Goal: Transaction & Acquisition: Obtain resource

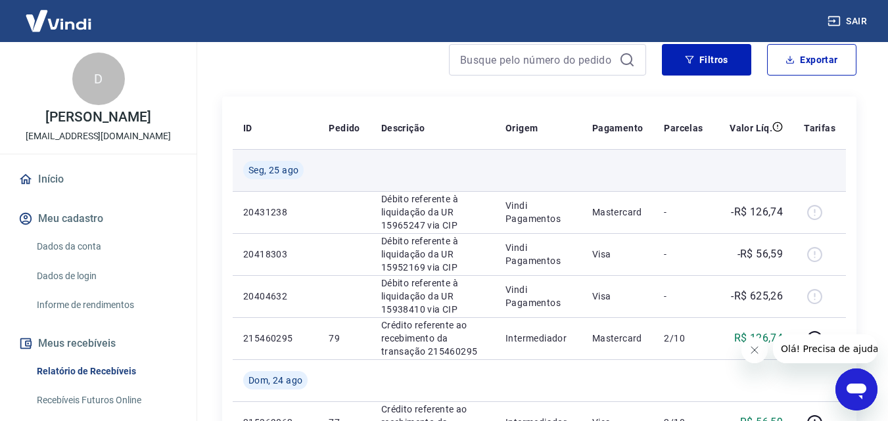
scroll to position [131, 0]
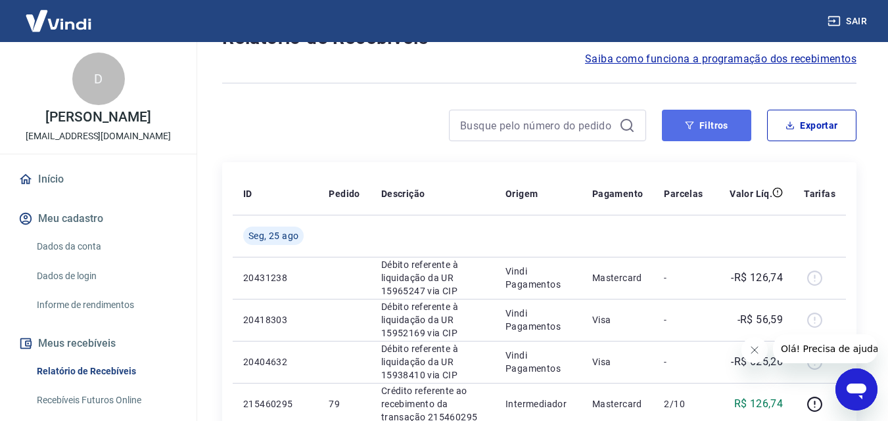
click at [720, 124] on button "Filtros" at bounding box center [706, 126] width 89 height 32
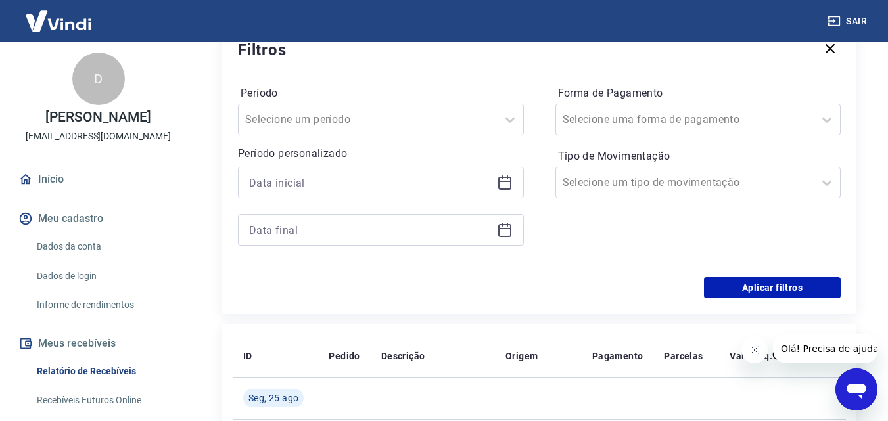
scroll to position [263, 0]
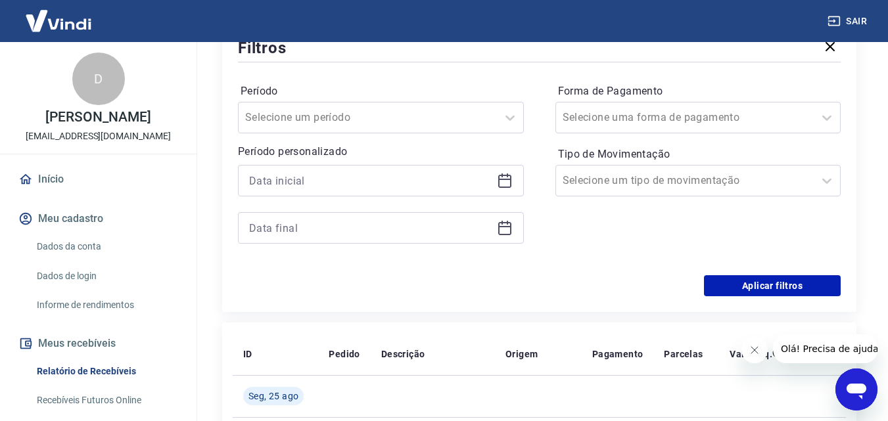
click at [504, 183] on icon at bounding box center [505, 181] width 16 height 16
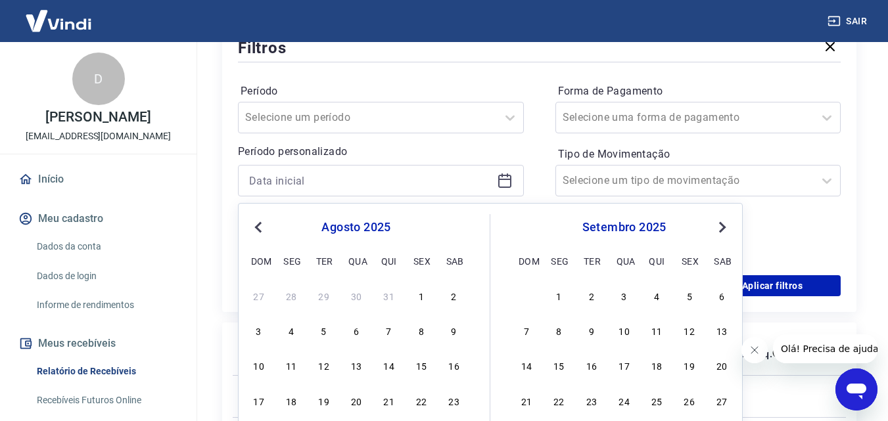
click at [260, 228] on span "Previous Month" at bounding box center [260, 226] width 0 height 15
click at [318, 297] on div "1" at bounding box center [324, 296] width 16 height 16
type input "[DATE]"
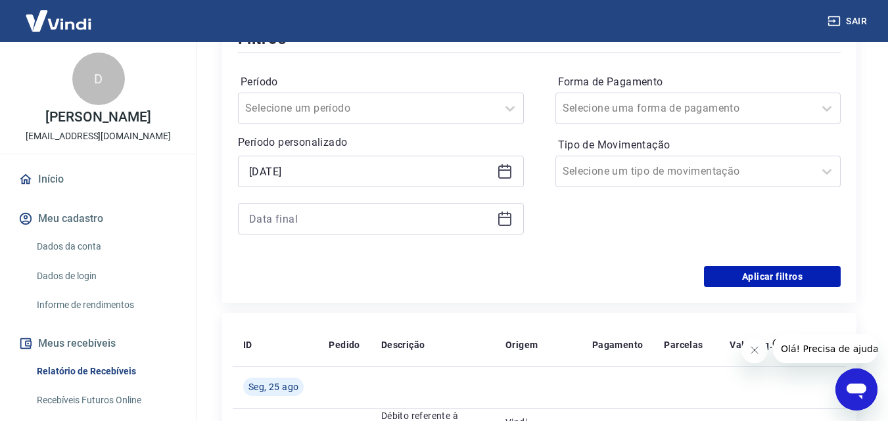
scroll to position [197, 0]
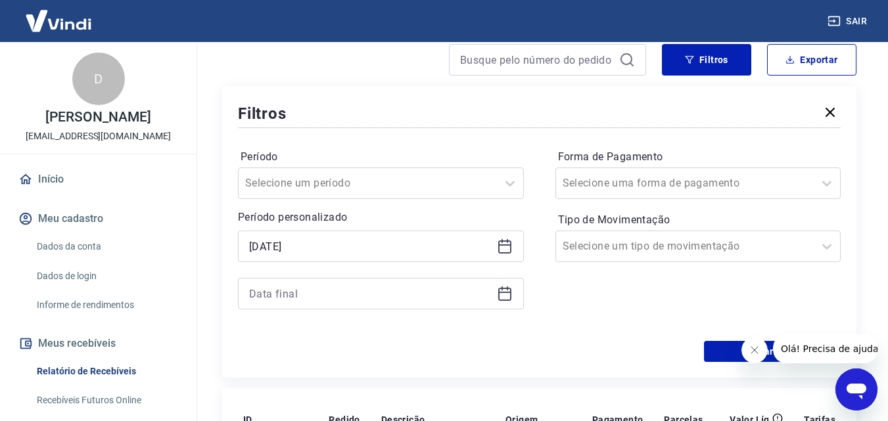
click at [501, 292] on icon at bounding box center [504, 292] width 13 height 1
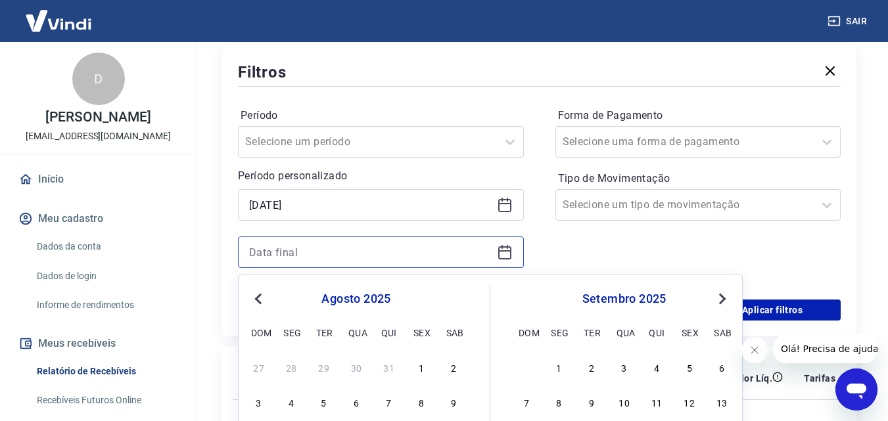
scroll to position [394, 0]
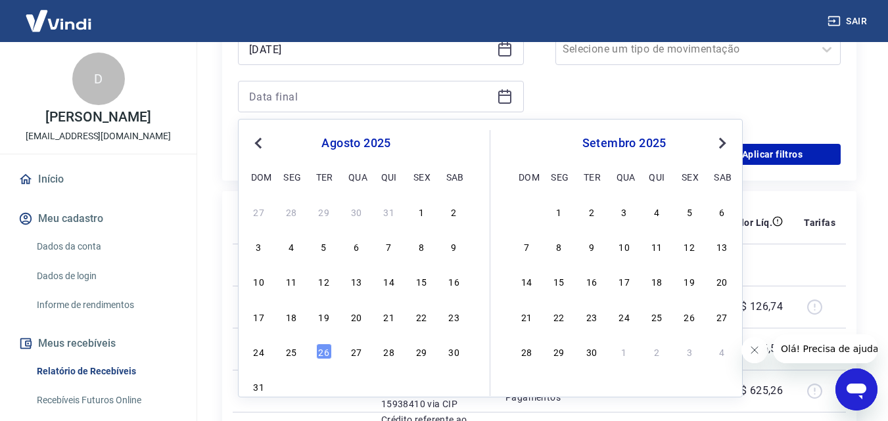
click at [260, 141] on span "Previous Month" at bounding box center [260, 142] width 0 height 15
drag, startPoint x: 388, startPoint y: 347, endPoint x: 535, endPoint y: 159, distance: 238.7
click at [387, 347] on div "31" at bounding box center [389, 352] width 16 height 16
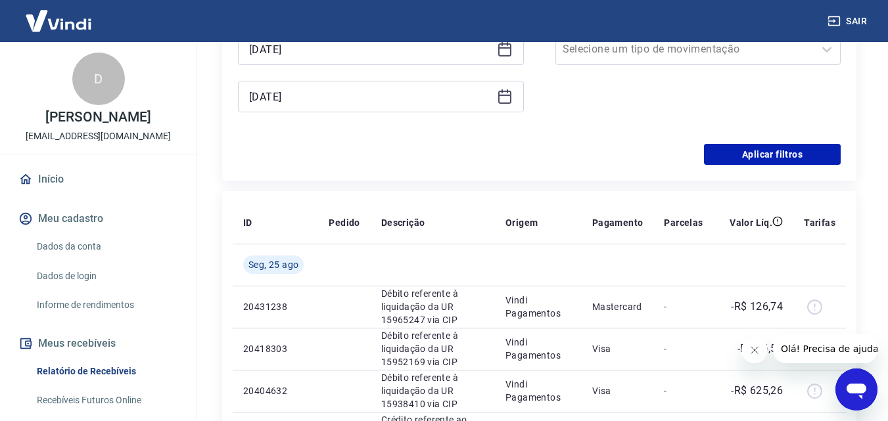
type input "[DATE]"
click at [764, 156] on button "Aplicar filtros" at bounding box center [772, 154] width 137 height 21
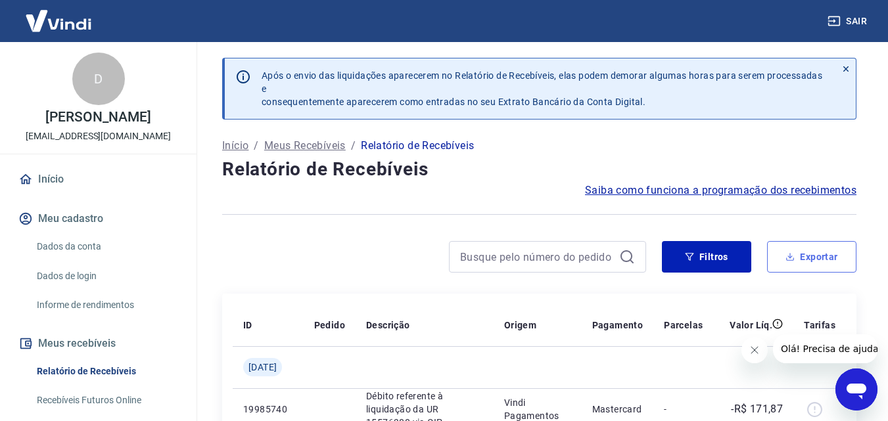
click at [808, 254] on button "Exportar" at bounding box center [811, 257] width 89 height 32
type input "[DATE]"
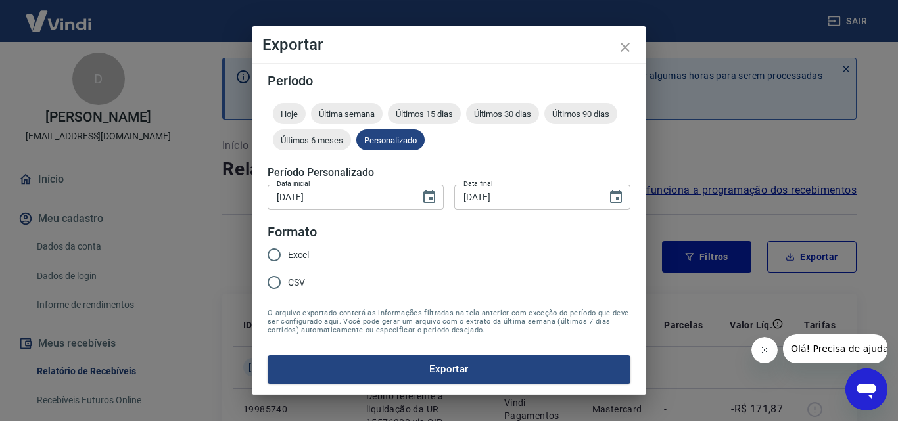
click at [297, 256] on span "Excel" at bounding box center [298, 255] width 21 height 14
click at [288, 256] on input "Excel" at bounding box center [274, 255] width 28 height 28
radio input "true"
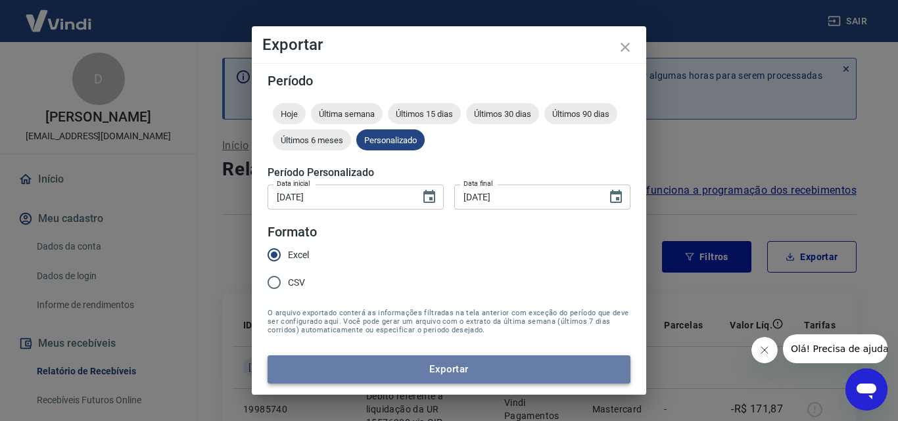
click at [465, 375] on button "Exportar" at bounding box center [448, 370] width 363 height 28
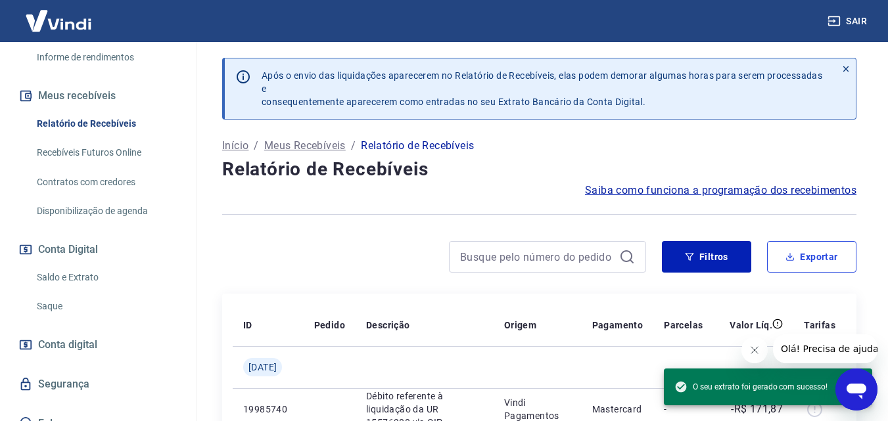
scroll to position [263, 0]
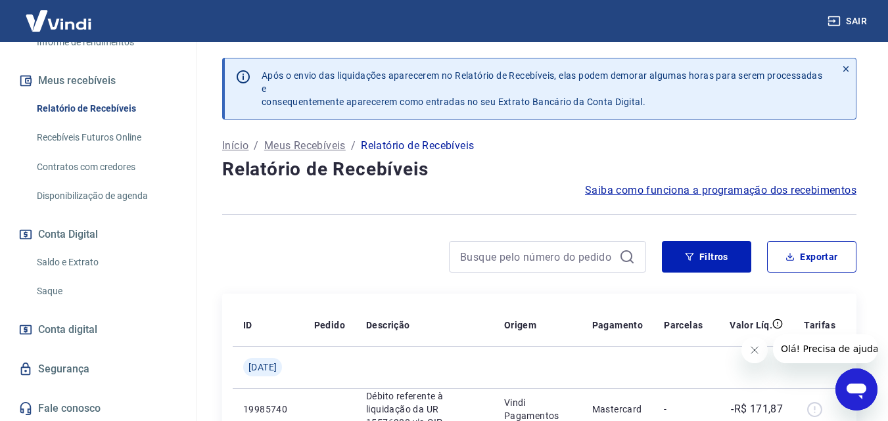
click at [82, 263] on link "Saldo e Extrato" at bounding box center [106, 262] width 149 height 27
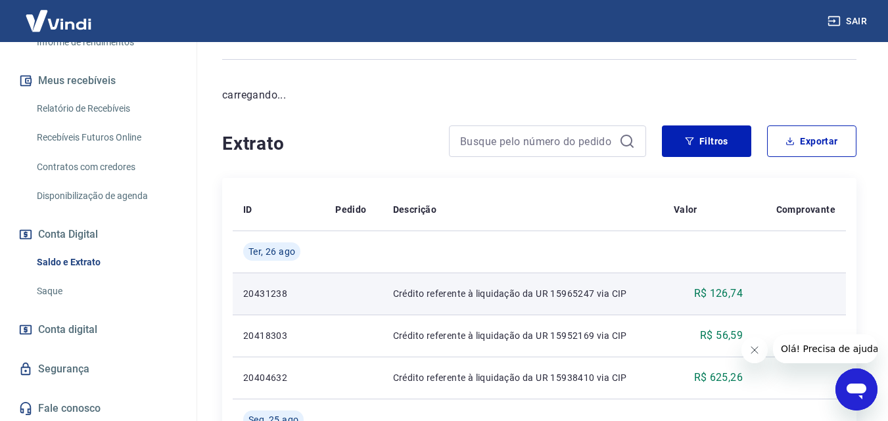
scroll to position [131, 0]
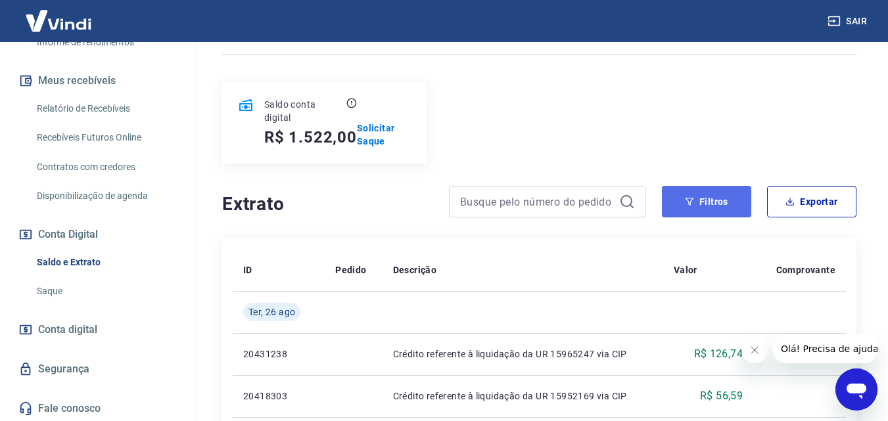
click at [704, 210] on button "Filtros" at bounding box center [706, 202] width 89 height 32
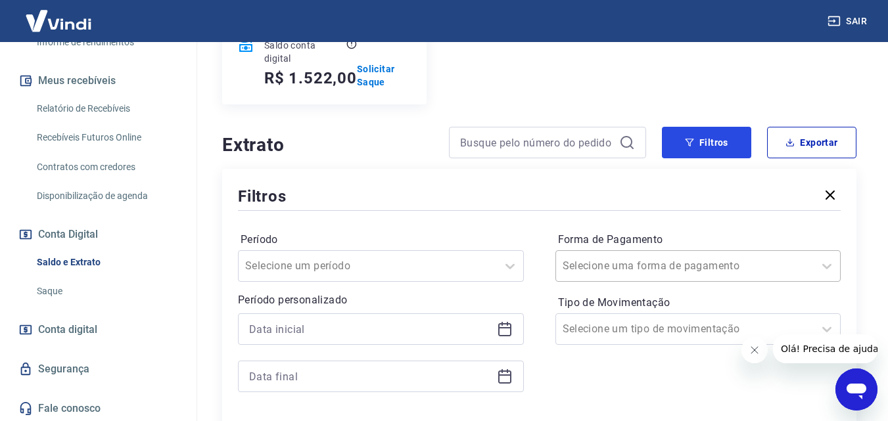
scroll to position [263, 0]
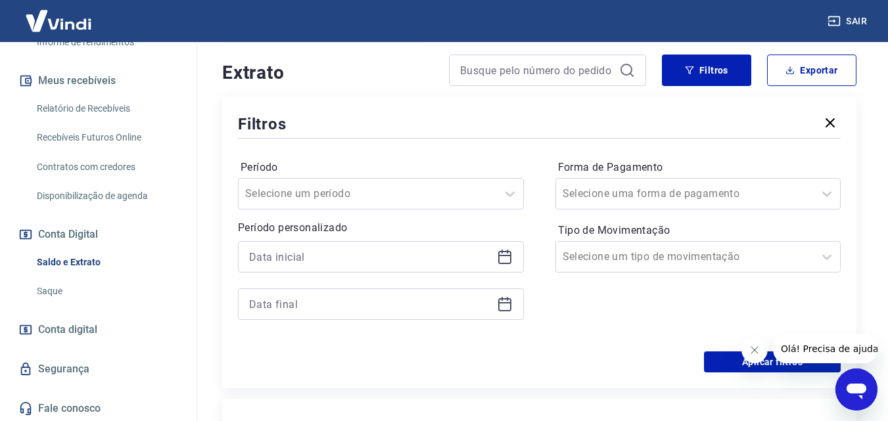
click at [505, 255] on icon at bounding box center [504, 255] width 13 height 1
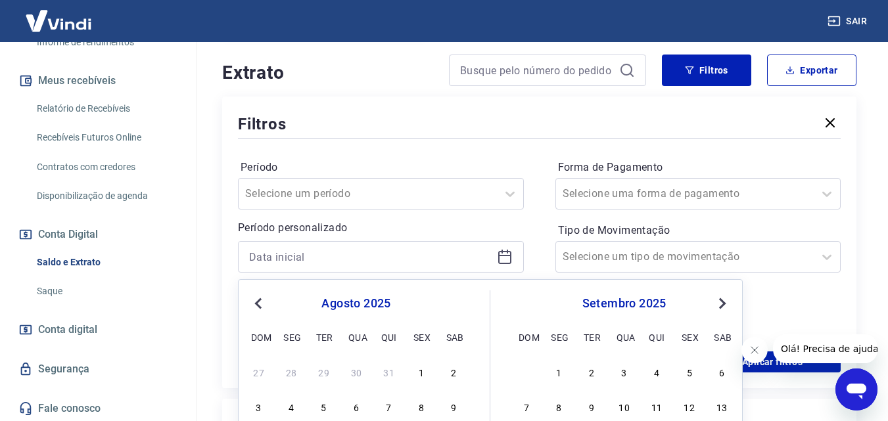
click at [260, 304] on span "Previous Month" at bounding box center [260, 303] width 0 height 15
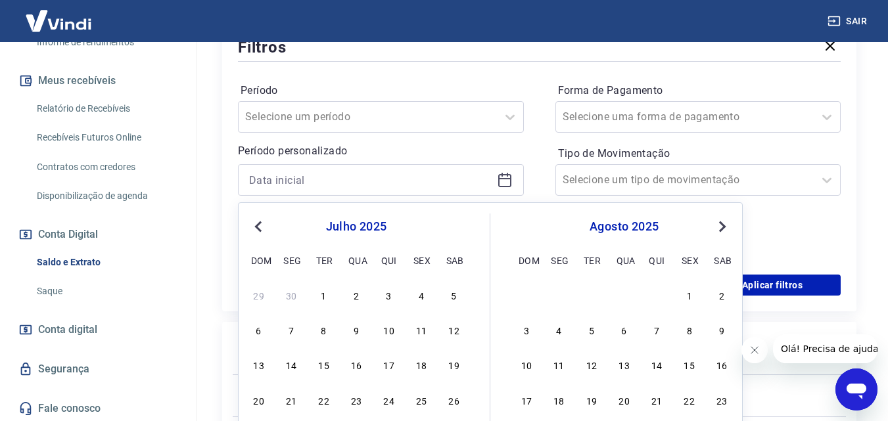
scroll to position [394, 0]
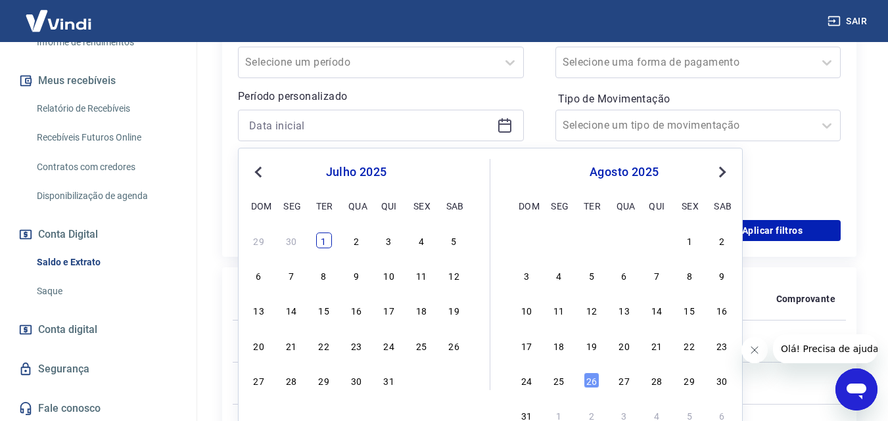
click at [321, 239] on div "1" at bounding box center [324, 241] width 16 height 16
type input "[DATE]"
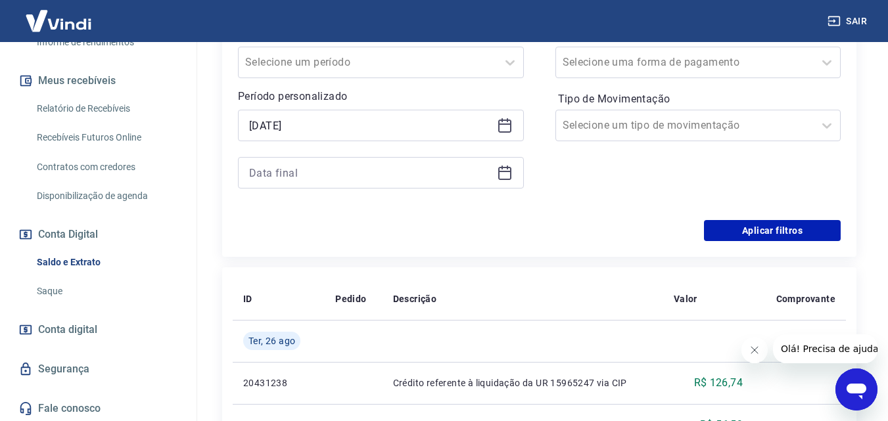
click at [504, 174] on icon at bounding box center [505, 173] width 16 height 16
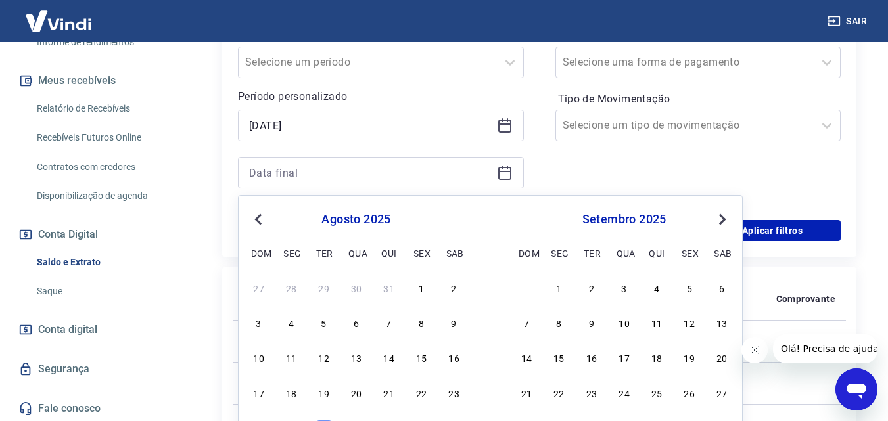
click at [260, 218] on span "Previous Month" at bounding box center [260, 219] width 0 height 15
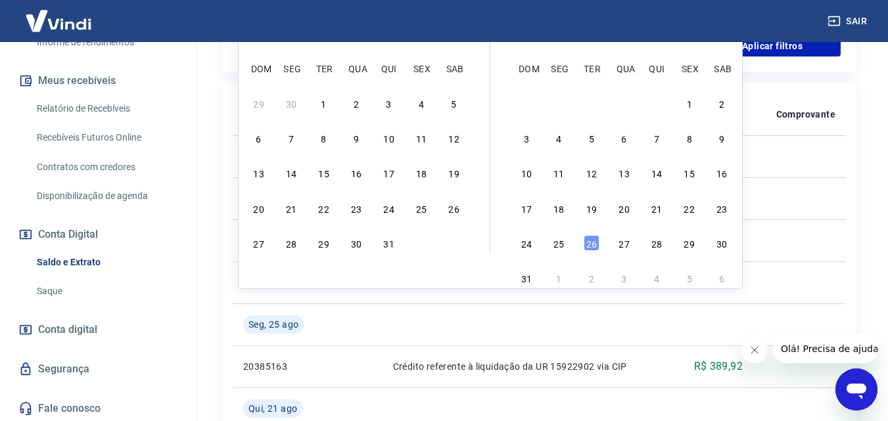
scroll to position [591, 0]
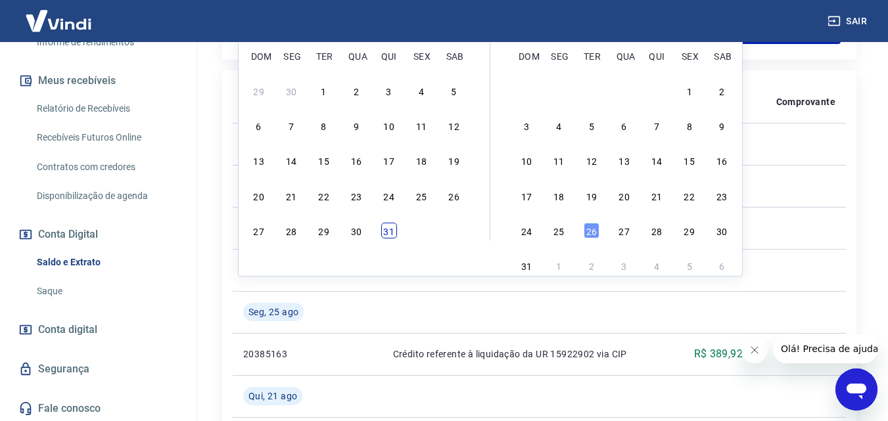
click at [392, 232] on div "31" at bounding box center [389, 231] width 16 height 16
type input "[DATE]"
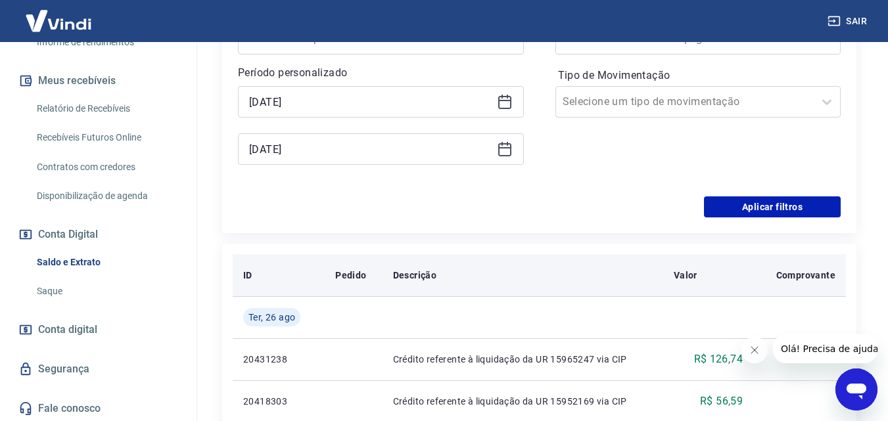
scroll to position [394, 0]
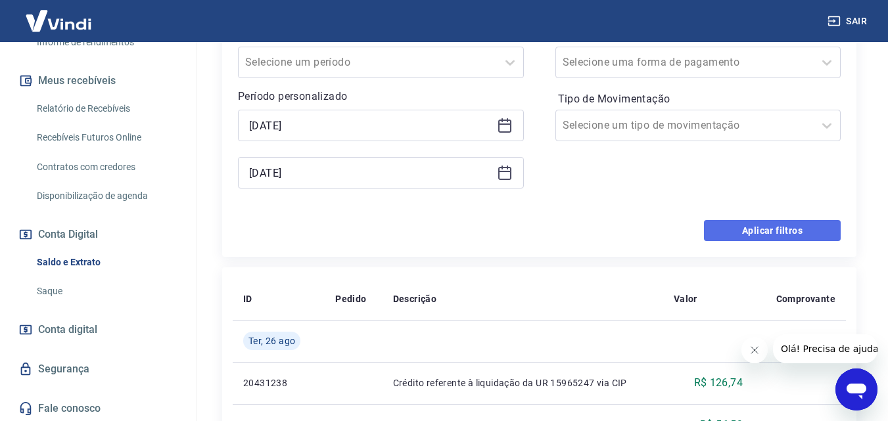
click at [772, 232] on button "Aplicar filtros" at bounding box center [772, 230] width 137 height 21
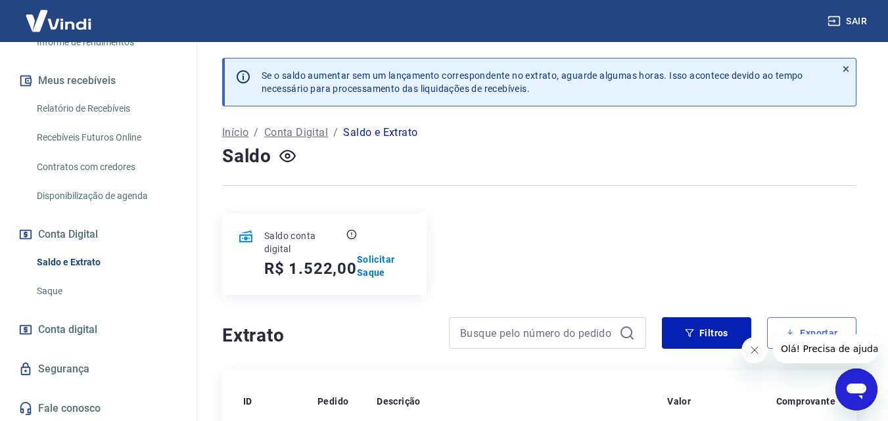
click at [798, 321] on button "Exportar" at bounding box center [811, 333] width 89 height 32
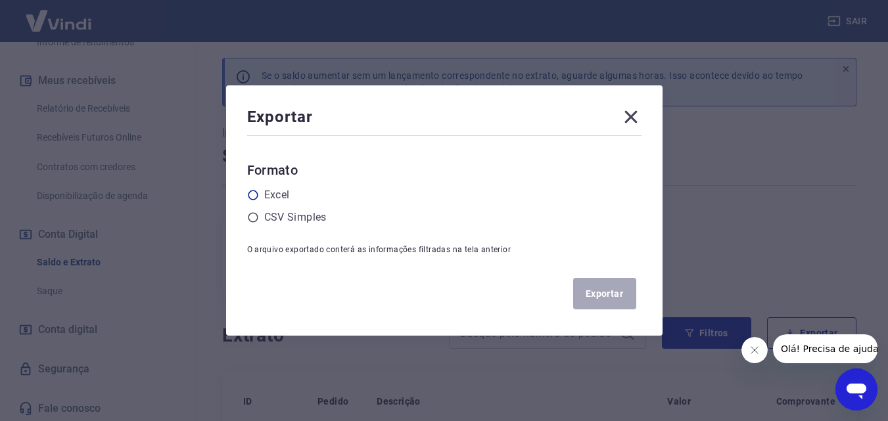
click at [273, 193] on label "Excel" at bounding box center [277, 195] width 26 height 16
click at [0, 0] on input "radio" at bounding box center [0, 0] width 0 height 0
click at [604, 292] on button "Exportar" at bounding box center [604, 294] width 63 height 32
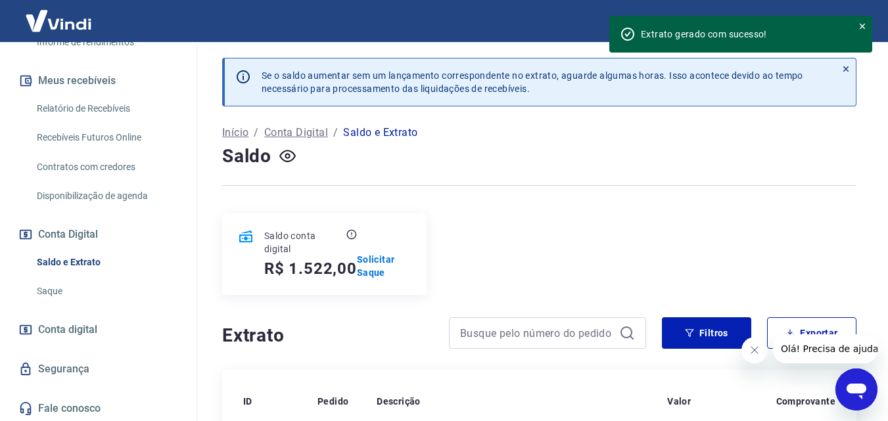
click at [493, 221] on div "Saldo conta digital R$ 1.522,00 Solicitar Saque" at bounding box center [539, 254] width 634 height 81
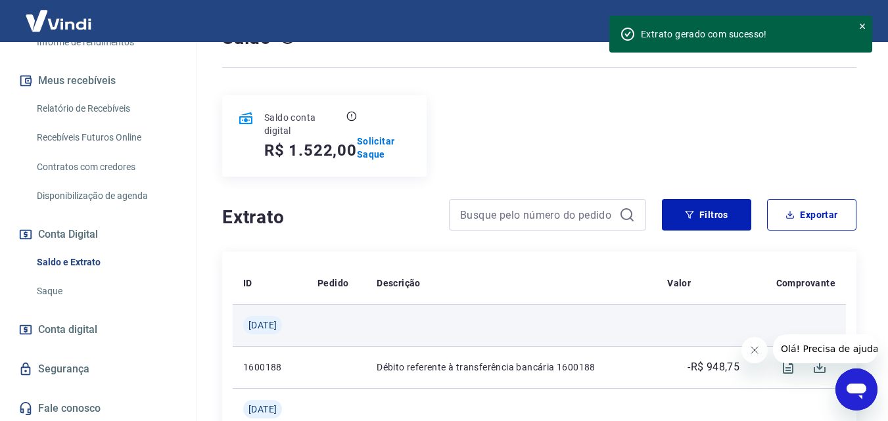
scroll to position [131, 0]
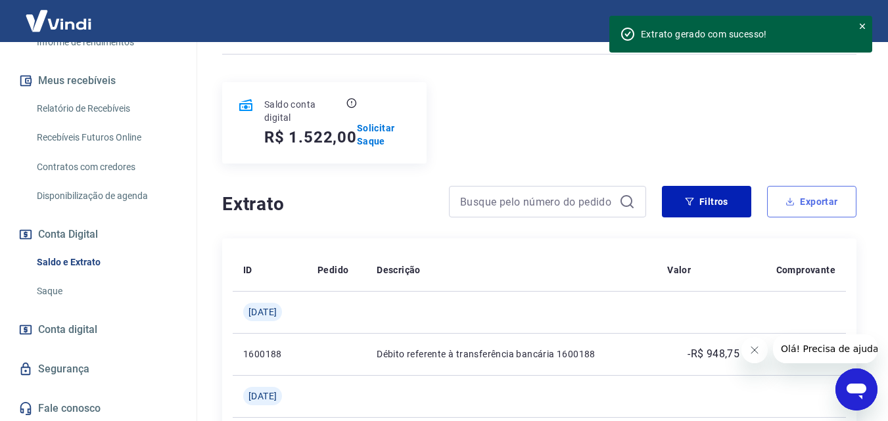
click at [805, 198] on button "Exportar" at bounding box center [811, 202] width 89 height 32
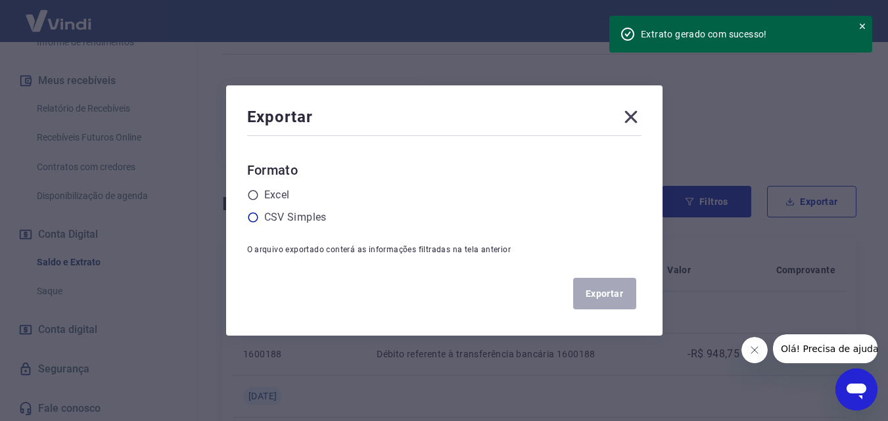
click at [310, 222] on label "CSV Simples" at bounding box center [295, 218] width 62 height 16
click at [0, 0] on input "radio" at bounding box center [0, 0] width 0 height 0
click at [622, 297] on button "Exportar" at bounding box center [604, 294] width 63 height 32
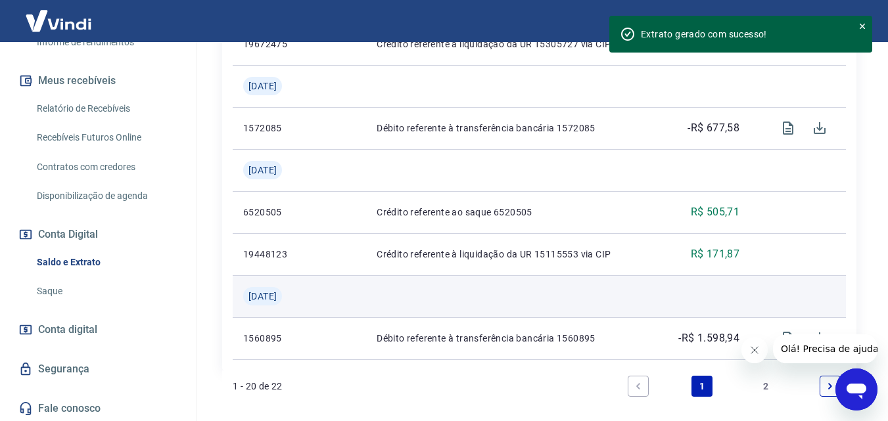
scroll to position [1557, 0]
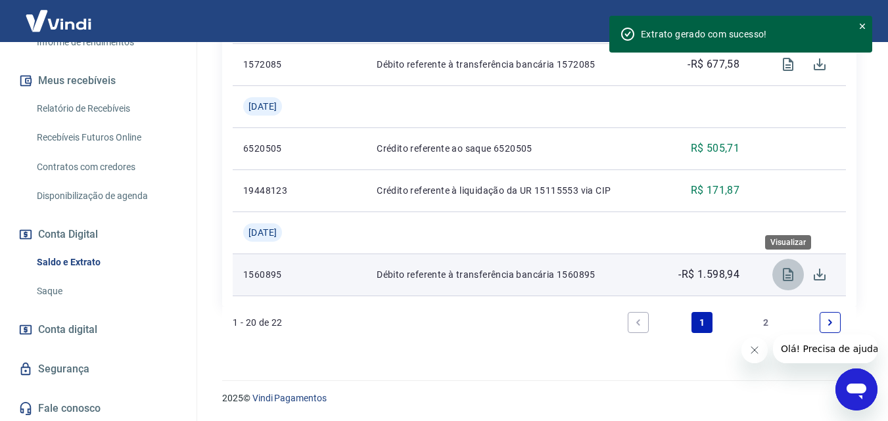
click at [793, 275] on icon "Visualizar" at bounding box center [788, 274] width 11 height 13
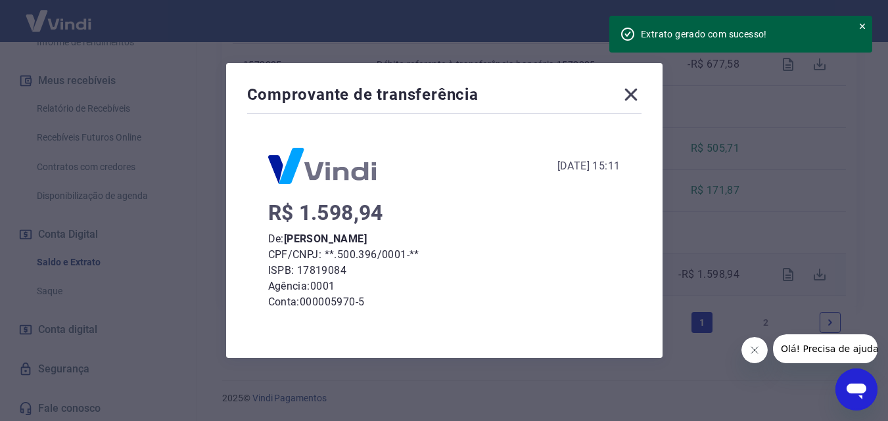
click at [637, 90] on icon at bounding box center [630, 94] width 21 height 21
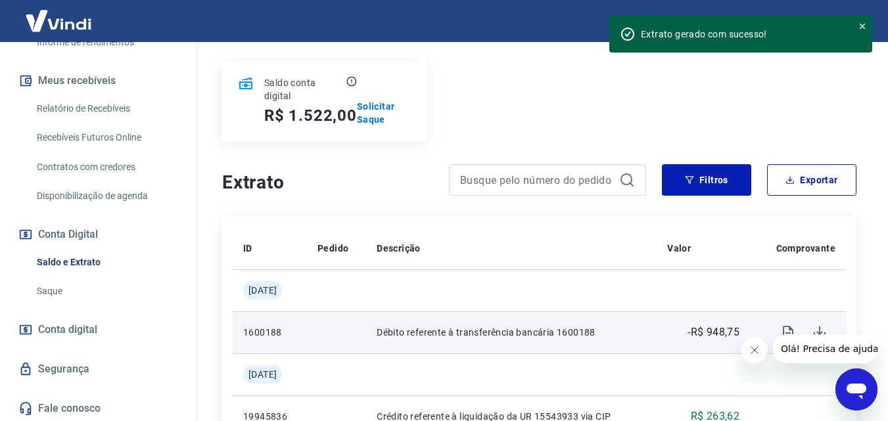
scroll to position [242, 0]
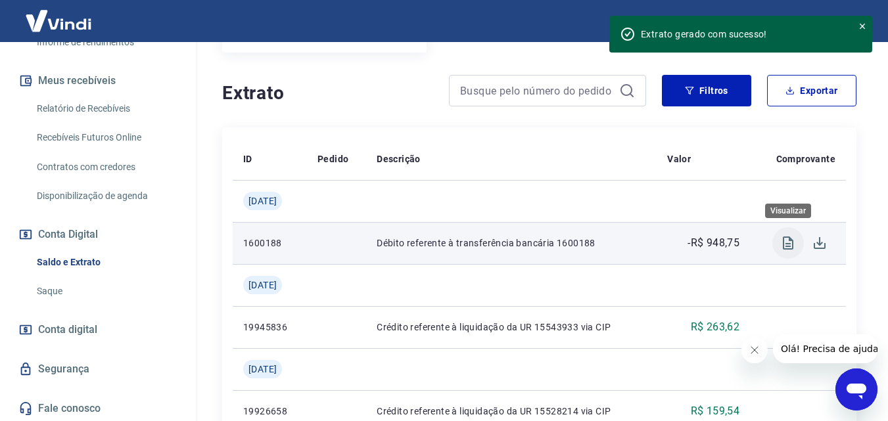
click at [786, 244] on icon "Visualizar" at bounding box center [788, 243] width 11 height 13
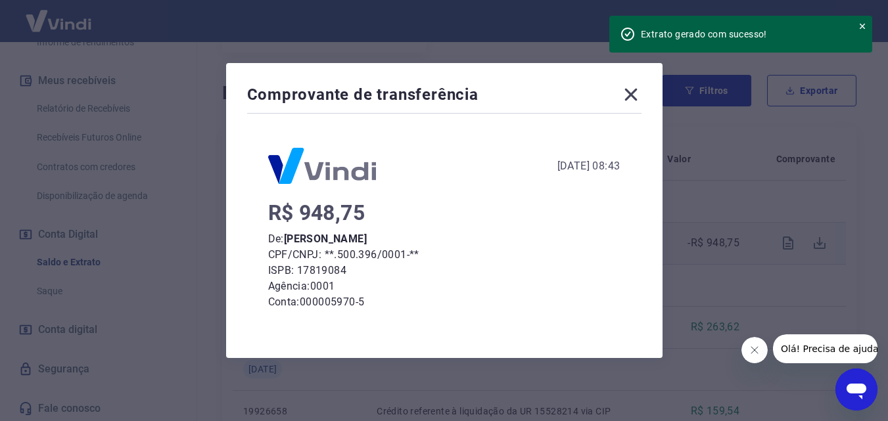
click at [633, 95] on icon at bounding box center [630, 95] width 12 height 12
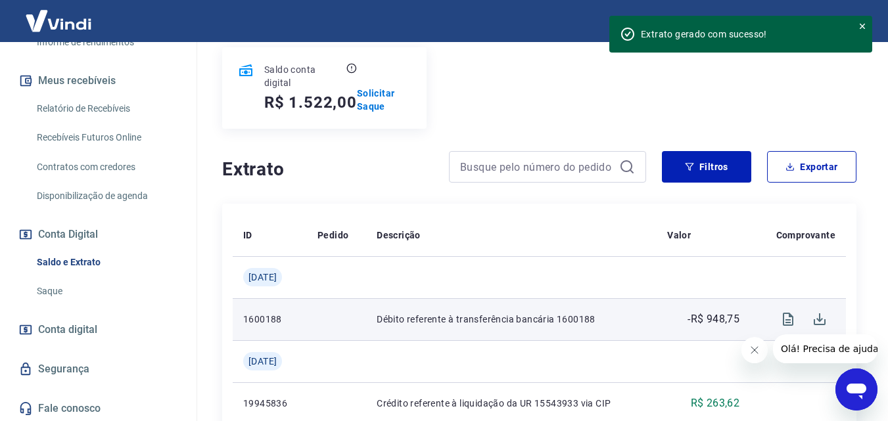
scroll to position [0, 0]
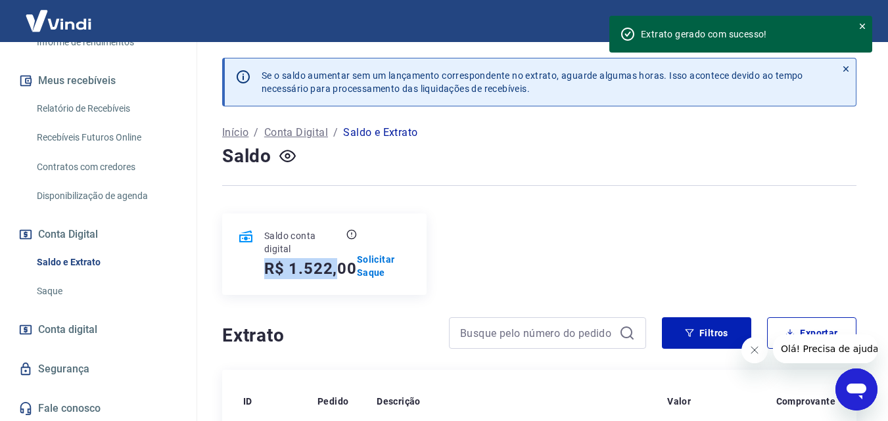
drag, startPoint x: 282, startPoint y: 270, endPoint x: 323, endPoint y: 294, distance: 48.0
click at [336, 294] on div "Saldo conta digital R$ 1.522,00 Solicitar Saque" at bounding box center [324, 254] width 204 height 81
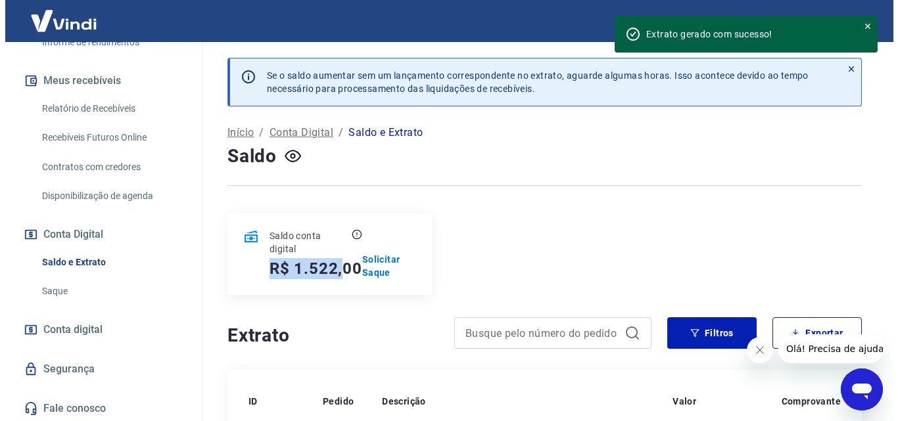
scroll to position [265, 0]
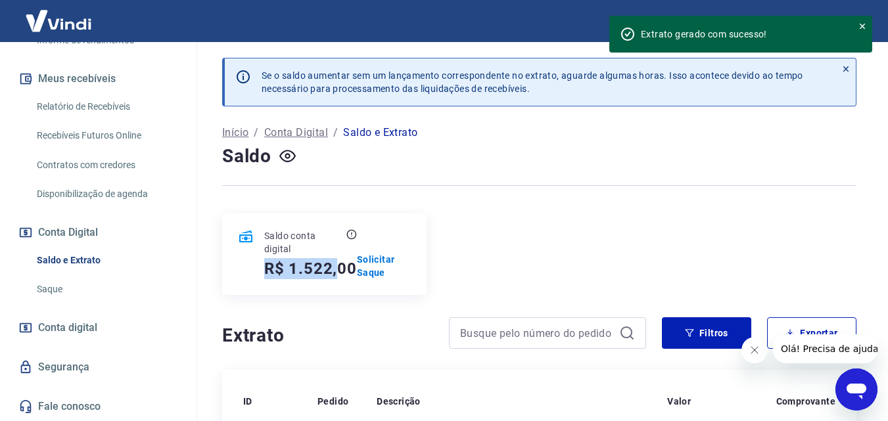
click at [65, 326] on span "Conta digital" at bounding box center [67, 328] width 59 height 18
